Goal: Task Accomplishment & Management: Manage account settings

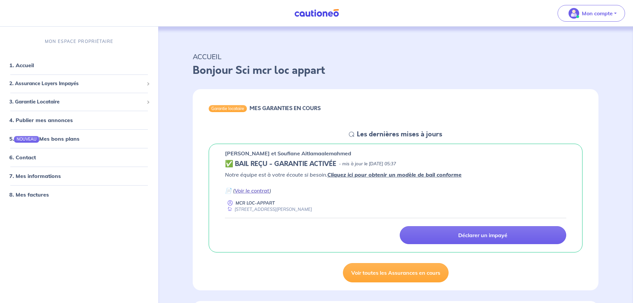
click at [257, 191] on link "Voir le contrat" at bounding box center [252, 190] width 35 height 7
click at [608, 17] on p "Mon compte" at bounding box center [597, 13] width 31 height 8
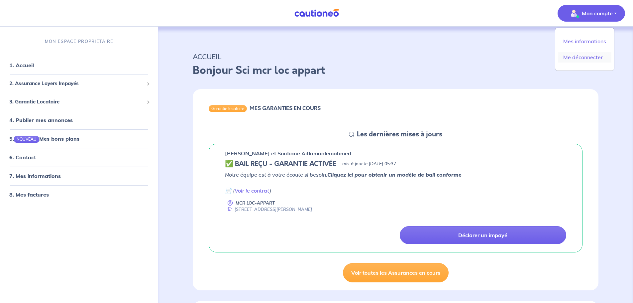
click at [588, 56] on link "Me déconnecter" at bounding box center [584, 57] width 53 height 11
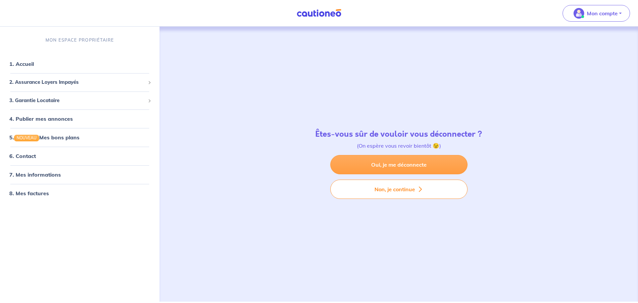
click at [393, 169] on link "Oui, je me déconnecte" at bounding box center [398, 164] width 137 height 19
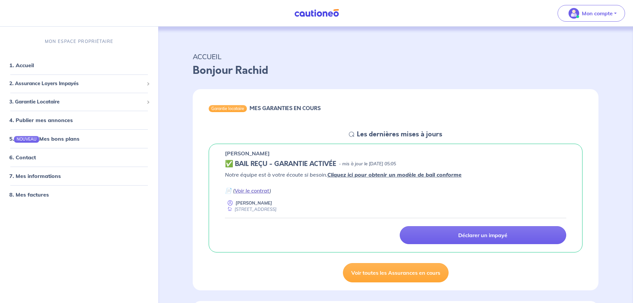
click at [259, 191] on link "Voir le contrat" at bounding box center [252, 190] width 35 height 7
